Goal: Use online tool/utility: Use online tool/utility

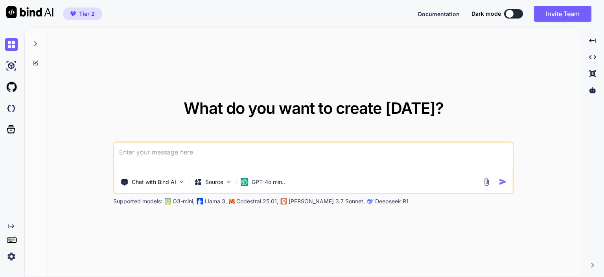
click at [487, 183] on img at bounding box center [486, 181] width 9 height 9
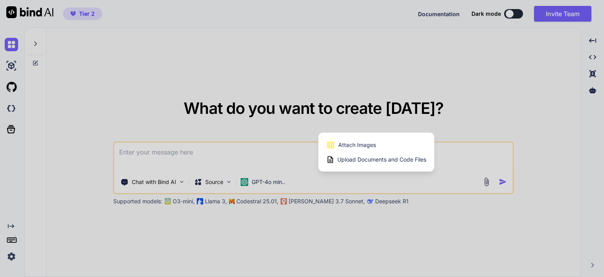
click at [511, 118] on div at bounding box center [302, 138] width 604 height 277
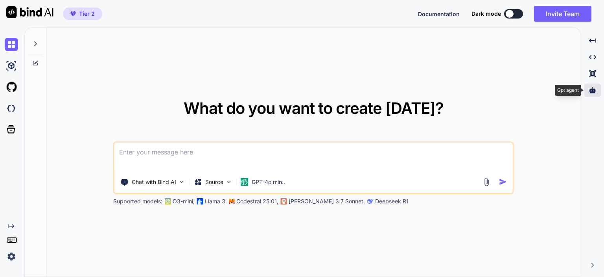
click at [592, 91] on icon at bounding box center [592, 90] width 7 height 6
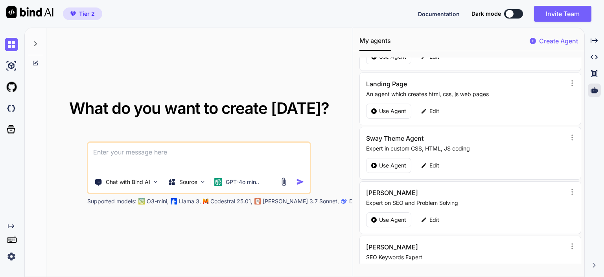
scroll to position [118, 0]
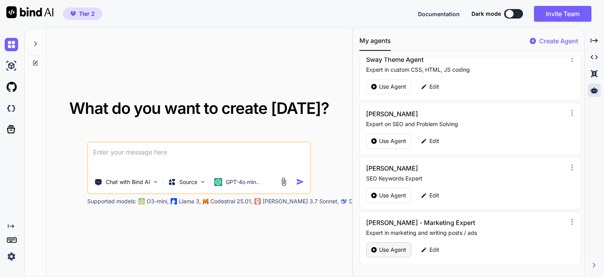
click at [387, 246] on p "Use Agent" at bounding box center [392, 249] width 27 height 8
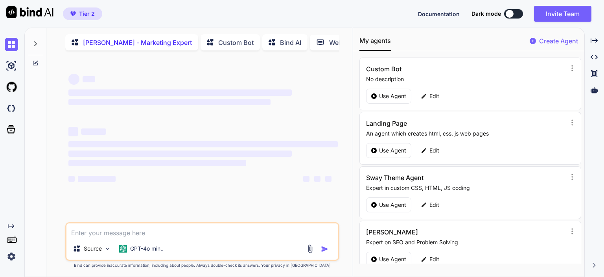
click at [311, 249] on img at bounding box center [310, 248] width 9 height 9
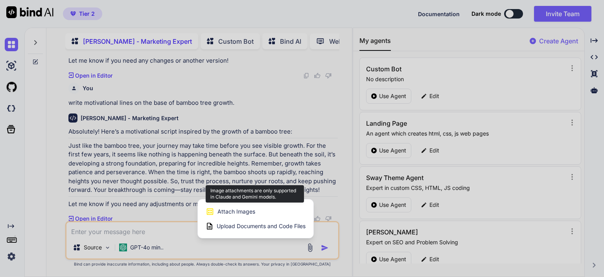
scroll to position [612, 0]
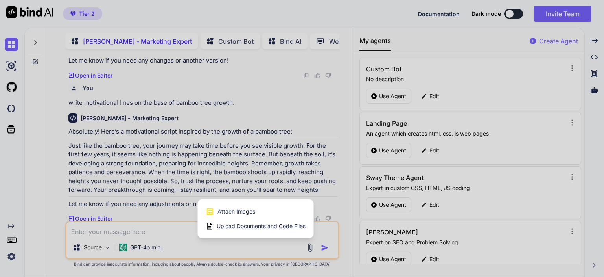
click at [140, 247] on div at bounding box center [302, 138] width 604 height 277
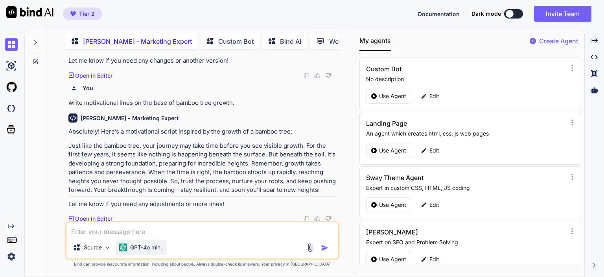
click at [149, 248] on p "GPT-4o min.." at bounding box center [146, 247] width 33 height 8
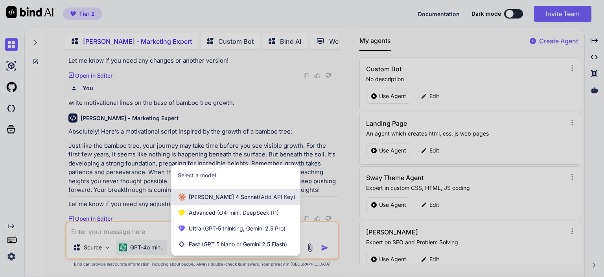
click at [204, 198] on span "[PERSON_NAME] 4 Sonnet (Add API Key)" at bounding box center [242, 197] width 107 height 8
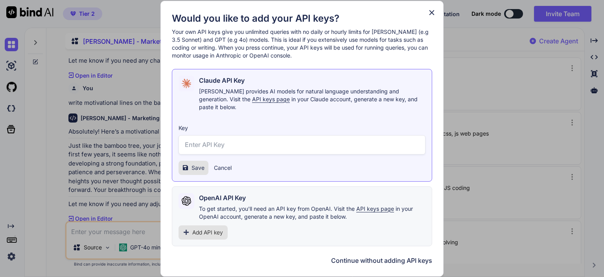
click at [211, 136] on input "text" at bounding box center [302, 144] width 247 height 19
click at [136, 220] on div "Would you like to add your API keys? Your own API keys give you unlimited queri…" at bounding box center [302, 138] width 604 height 277
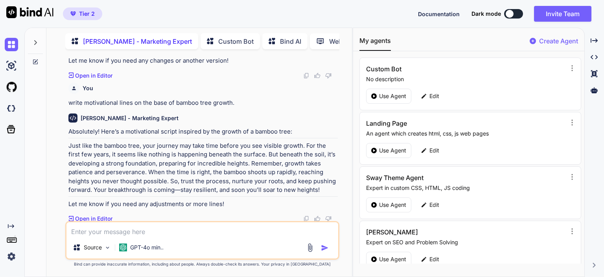
click at [310, 249] on img at bounding box center [310, 247] width 9 height 9
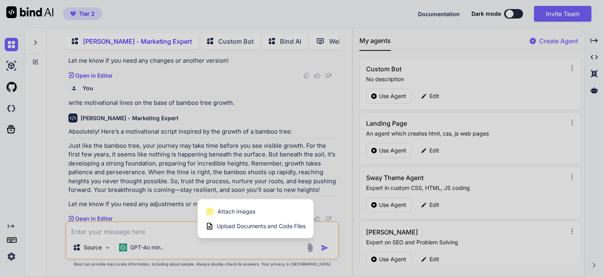
click at [247, 226] on span "Upload Documents and Code Files" at bounding box center [261, 226] width 89 height 8
type textarea "x"
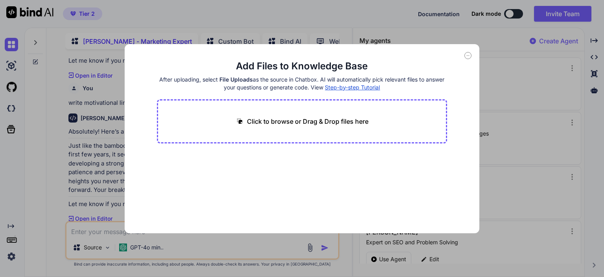
click at [324, 124] on p "Click to browse or Drag & Drop files here" at bounding box center [308, 120] width 122 height 9
type input "C:\fakepath\Invoice 1.pdf"
click at [435, 210] on button "Finish" at bounding box center [434, 209] width 28 height 16
click at [177, 166] on span "Invoice 1.pdf" at bounding box center [184, 164] width 35 height 9
click at [200, 168] on span "Invoice 1.pdf" at bounding box center [184, 164] width 35 height 9
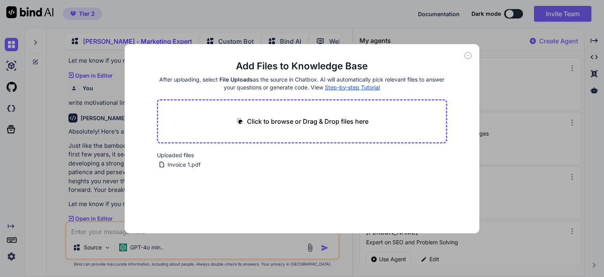
drag, startPoint x: 349, startPoint y: 88, endPoint x: 337, endPoint y: 87, distance: 11.8
click at [337, 87] on span "Step-by-step Tutorial" at bounding box center [352, 87] width 55 height 7
click at [467, 56] on icon at bounding box center [468, 55] width 7 height 7
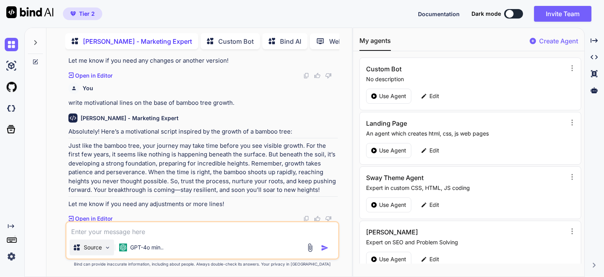
click at [107, 250] on img at bounding box center [107, 247] width 7 height 7
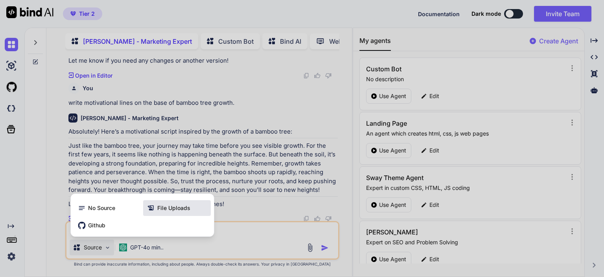
click at [185, 208] on span "File Uploads" at bounding box center [173, 208] width 33 height 8
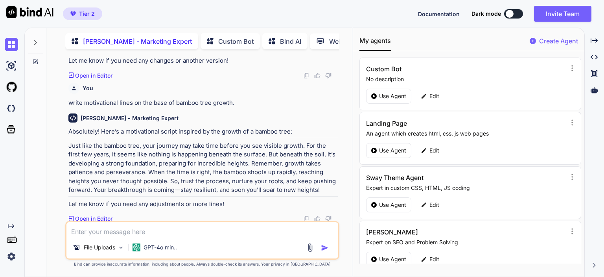
click at [141, 226] on textarea at bounding box center [202, 229] width 272 height 14
type textarea "can you tell me how much total the invoice shows?"
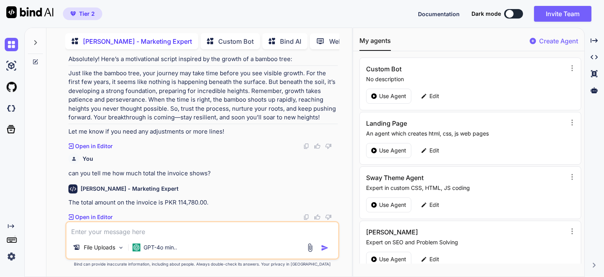
scroll to position [683, 0]
click at [115, 249] on p "File Uploads" at bounding box center [99, 247] width 31 height 8
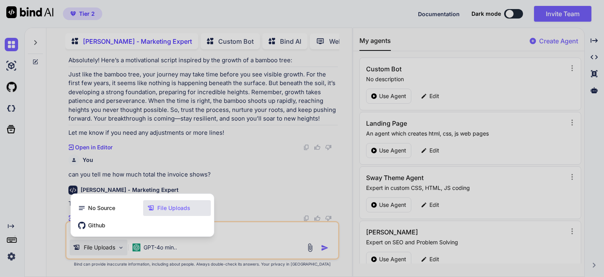
click at [250, 190] on div at bounding box center [302, 138] width 604 height 277
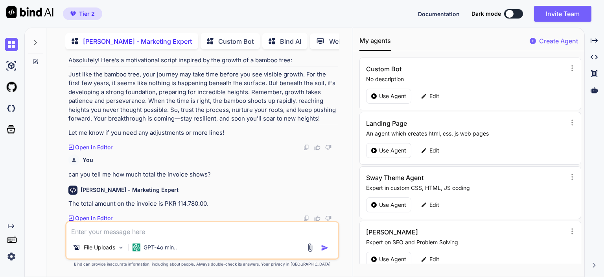
click at [310, 246] on img at bounding box center [310, 247] width 9 height 9
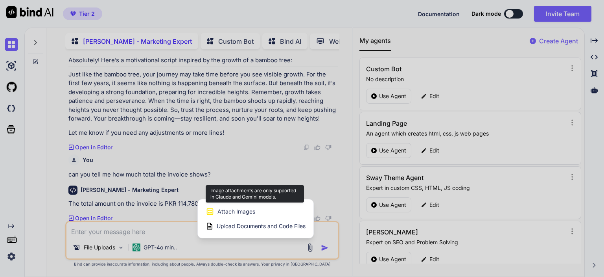
click at [235, 213] on span "Attach Images" at bounding box center [237, 211] width 38 height 8
click at [223, 212] on span "Attach Images" at bounding box center [237, 211] width 38 height 8
